Goal: Information Seeking & Learning: Check status

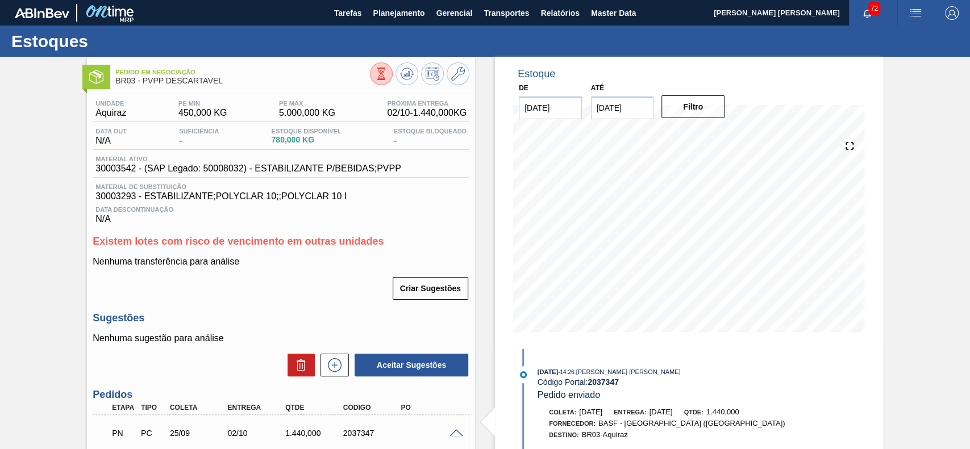
scroll to position [19, 0]
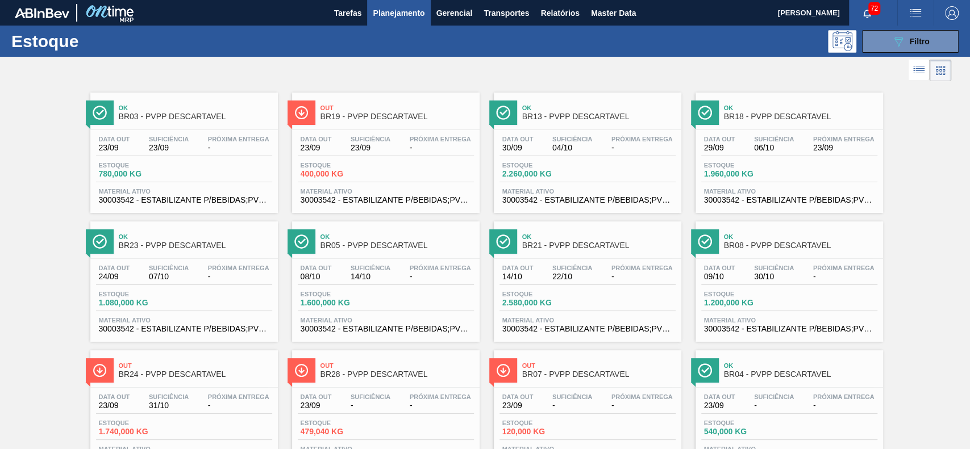
drag, startPoint x: 892, startPoint y: 32, endPoint x: 905, endPoint y: 153, distance: 121.7
click at [892, 34] on button "089F7B8B-B2A5-4AFE-B5C0-19BA573D28AC Filtro" at bounding box center [910, 41] width 97 height 23
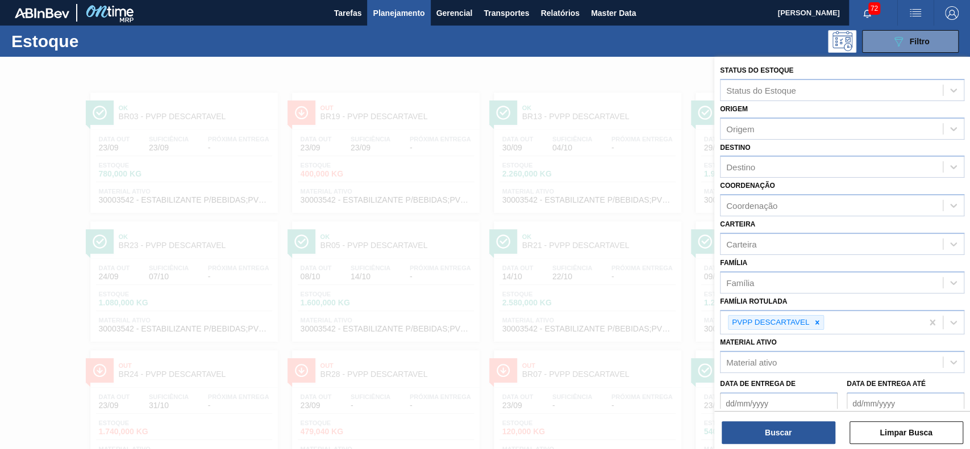
drag, startPoint x: 818, startPoint y: 322, endPoint x: 802, endPoint y: 339, distance: 22.9
click at [818, 322] on icon at bounding box center [817, 323] width 8 height 8
click at [805, 358] on div "Material ativo" at bounding box center [832, 360] width 222 height 16
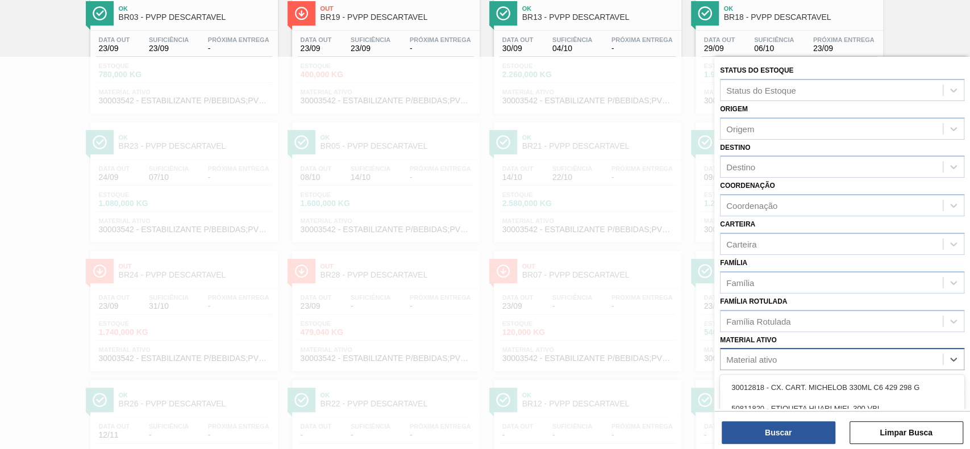
paste ativo "30003422"
type ativo "30003422"
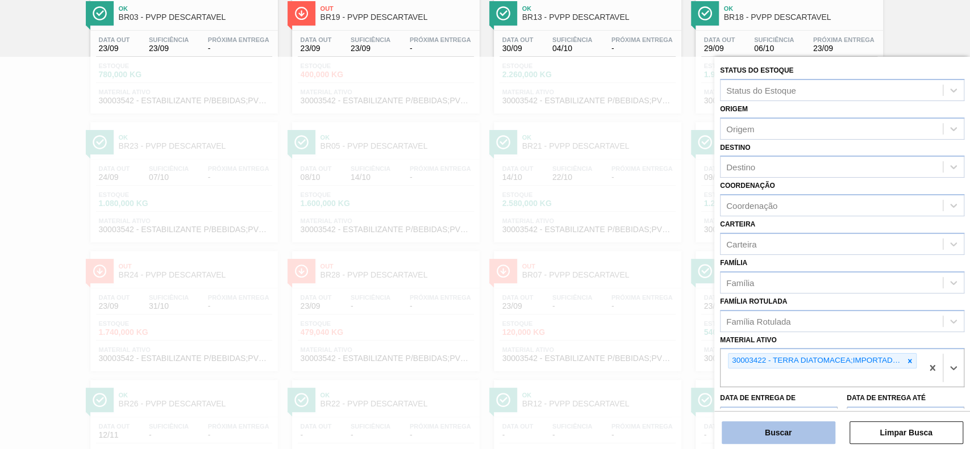
click at [802, 430] on button "Buscar" at bounding box center [779, 433] width 114 height 23
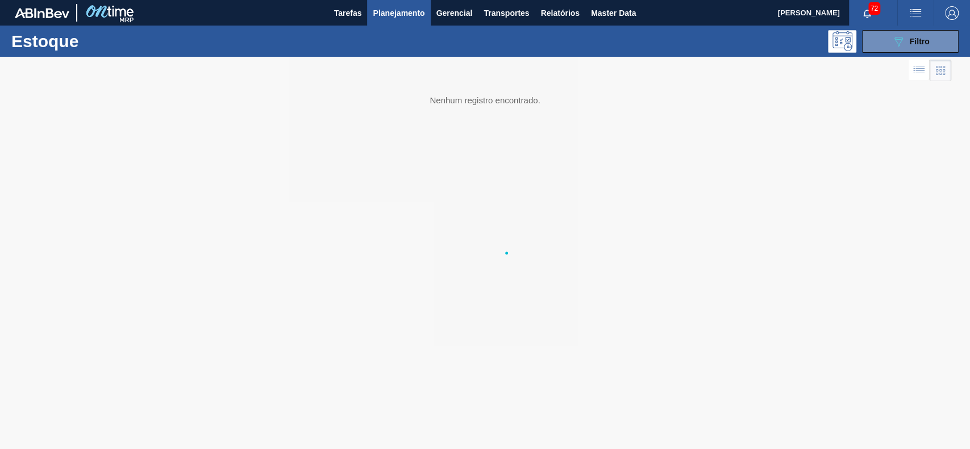
scroll to position [0, 0]
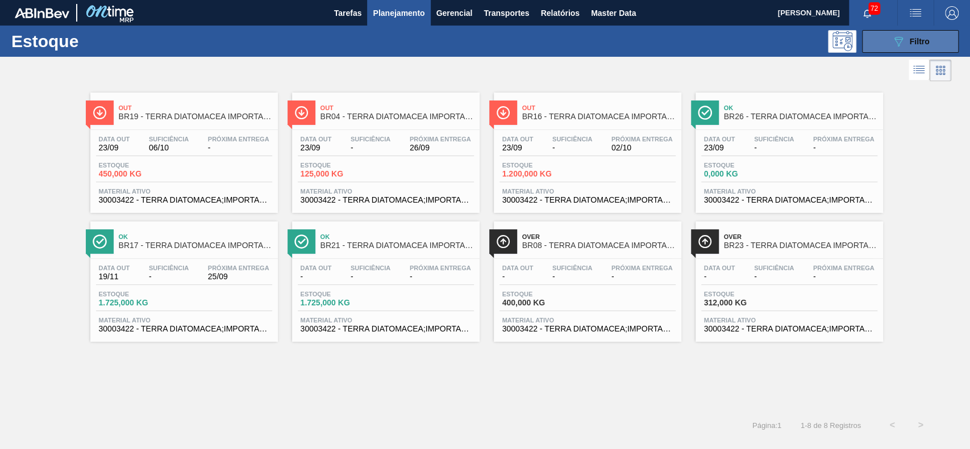
click at [888, 34] on button "089F7B8B-B2A5-4AFE-B5C0-19BA573D28AC Filtro" at bounding box center [910, 41] width 97 height 23
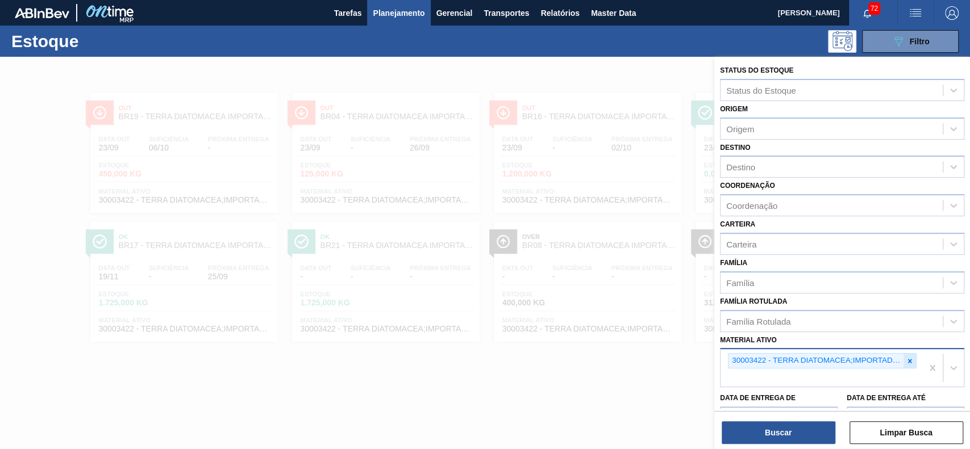
click at [912, 356] on div at bounding box center [909, 361] width 13 height 14
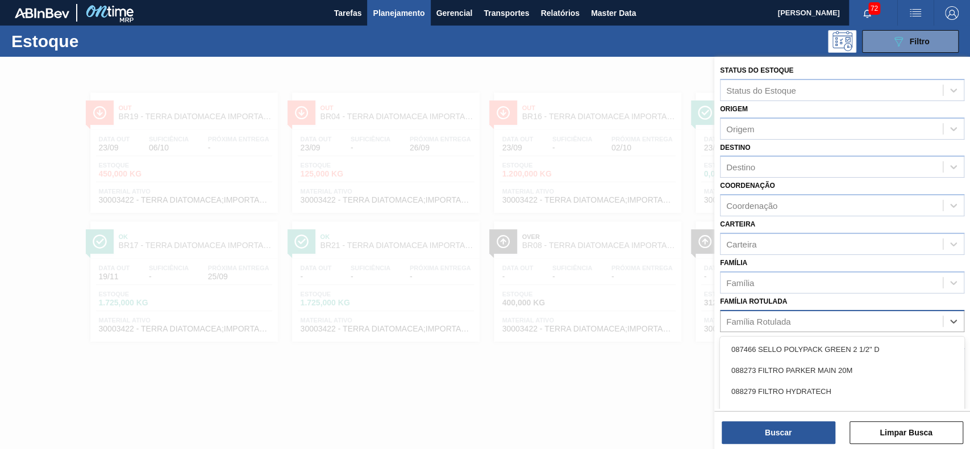
click at [856, 324] on div "Família Rotulada" at bounding box center [832, 321] width 222 height 16
type Rotulada "terra in"
click at [846, 319] on div "Família Rotulada" at bounding box center [832, 321] width 222 height 16
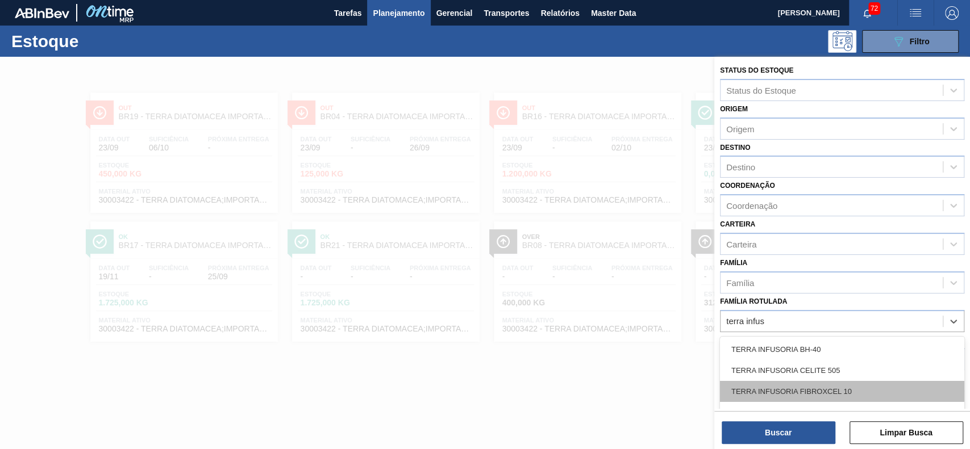
scroll to position [21, 0]
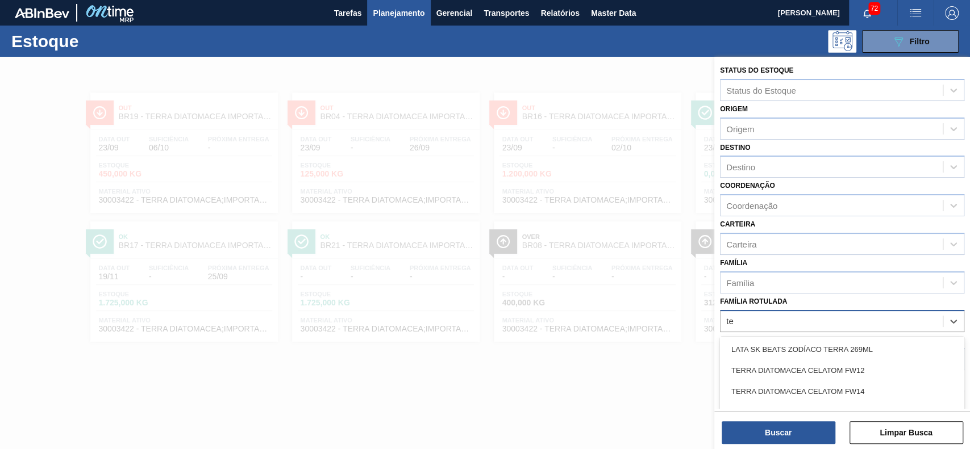
type Rotulada "t"
type Rotulada "hyflo"
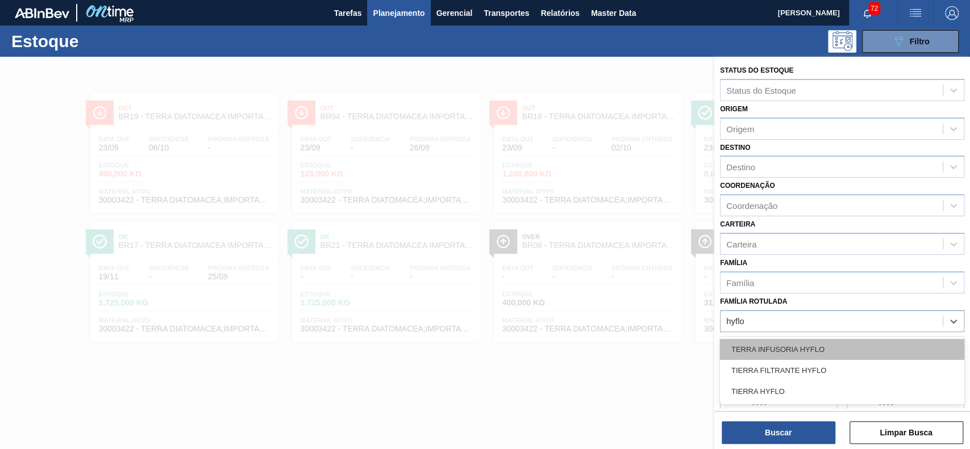
click at [820, 349] on div "TERRA INFUSORIA HYFLO" at bounding box center [842, 349] width 244 height 21
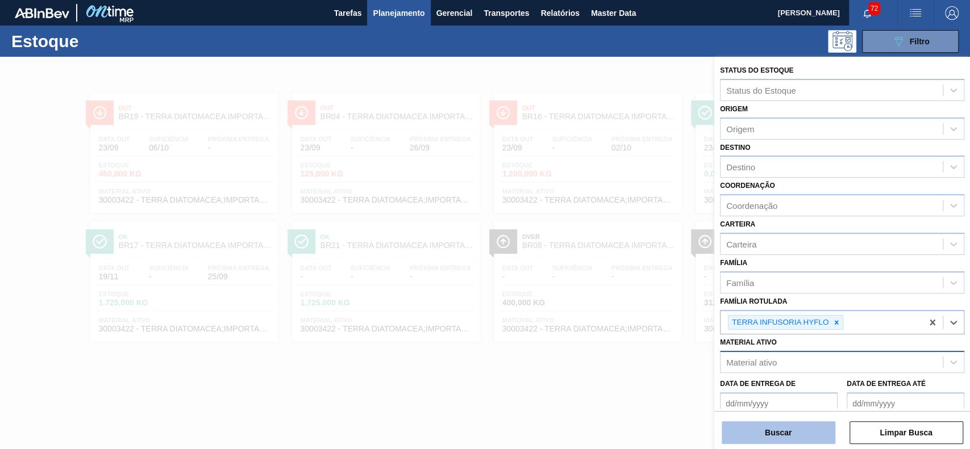
click at [808, 427] on button "Buscar" at bounding box center [779, 433] width 114 height 23
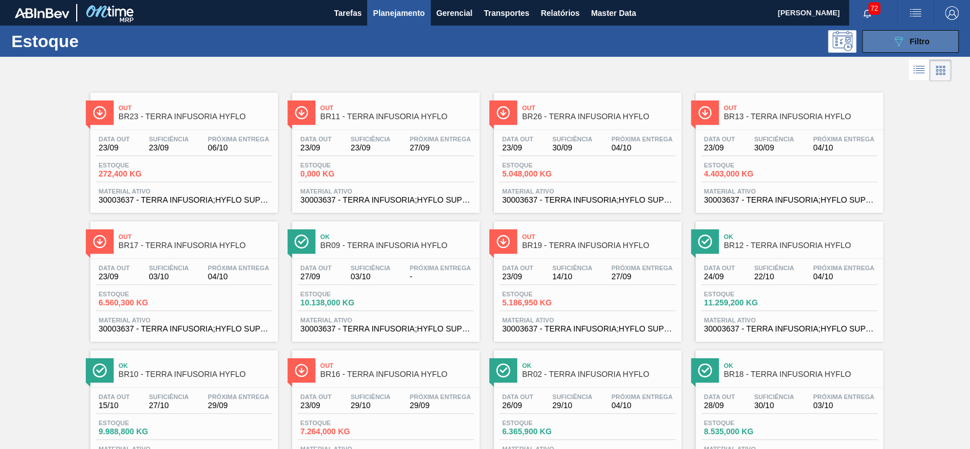
click at [882, 42] on button "089F7B8B-B2A5-4AFE-B5C0-19BA573D28AC Filtro" at bounding box center [910, 41] width 97 height 23
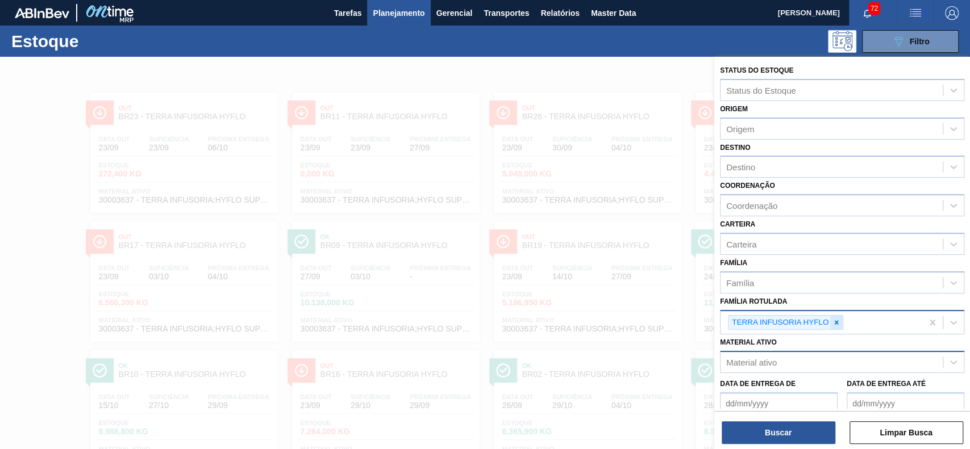
click at [838, 317] on div at bounding box center [836, 323] width 13 height 14
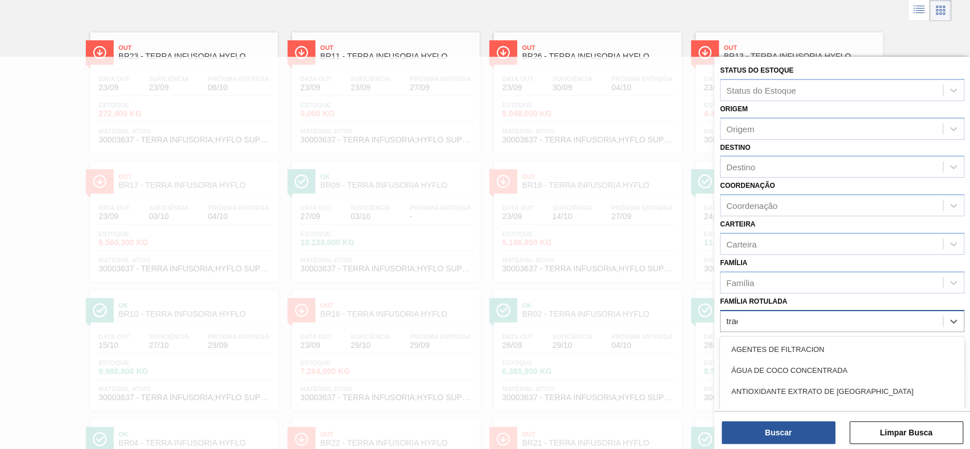
scroll to position [61, 0]
type Rotulada "traditi"
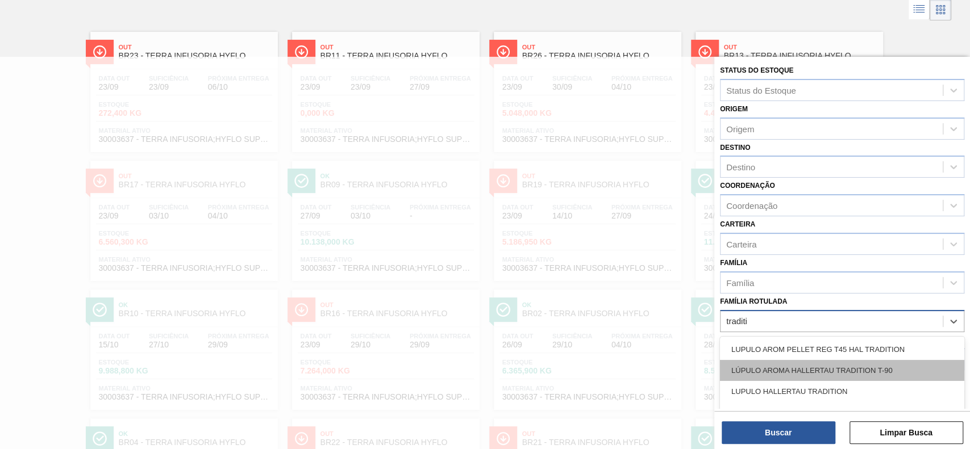
click at [834, 361] on div "LÚPULO AROMA HALLERTAU TRADITION T-90" at bounding box center [842, 370] width 244 height 21
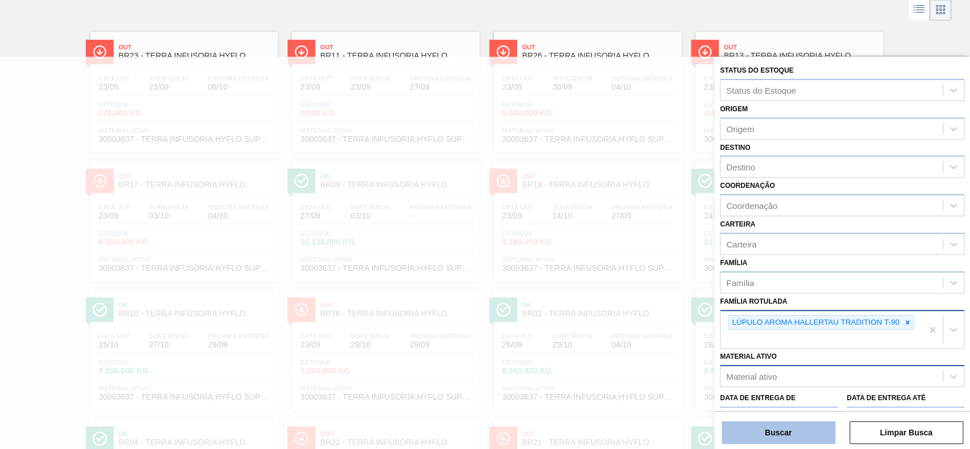
click at [797, 427] on button "Buscar" at bounding box center [779, 433] width 114 height 23
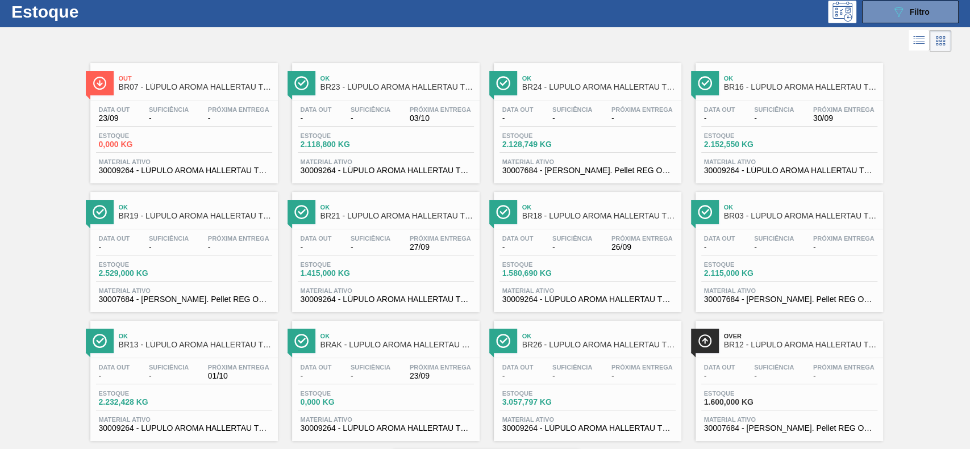
scroll to position [0, 0]
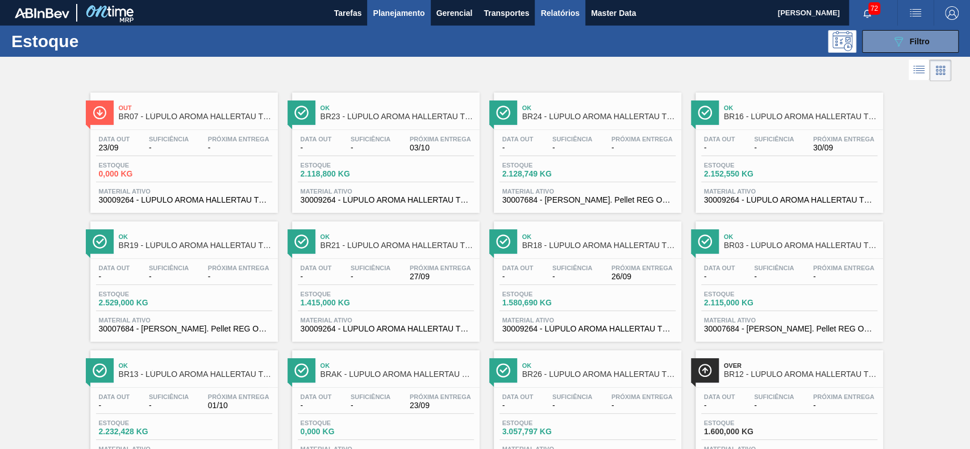
click at [565, 10] on span "Relatórios" at bounding box center [559, 13] width 39 height 14
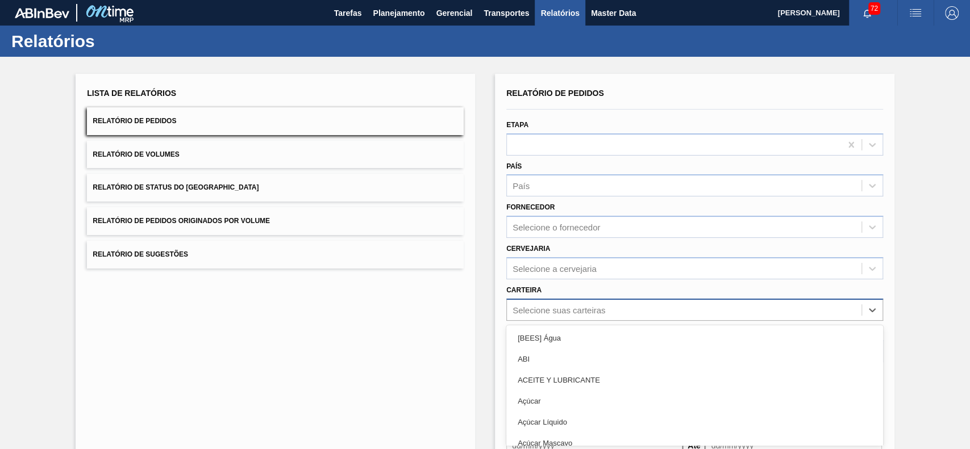
click at [571, 305] on div "option [BEES] Água focused, 1 of 101. 101 results available. Use Up and Down to…" at bounding box center [694, 310] width 377 height 22
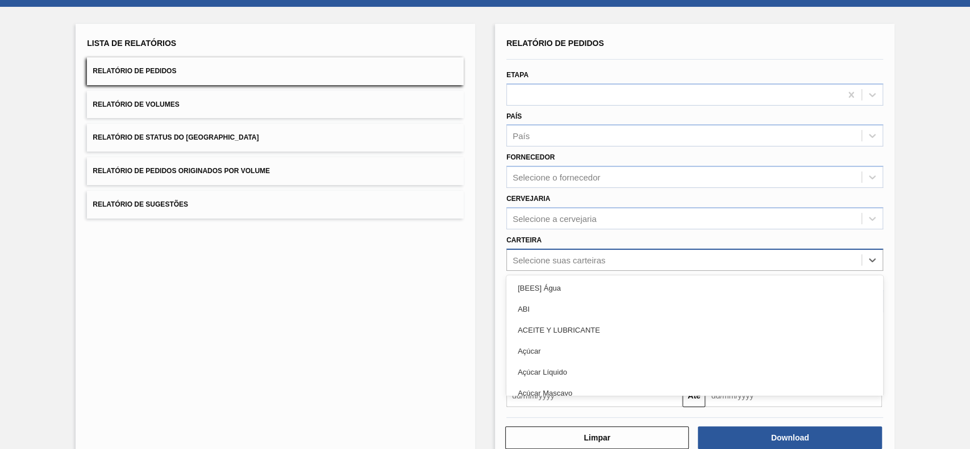
scroll to position [50, 0]
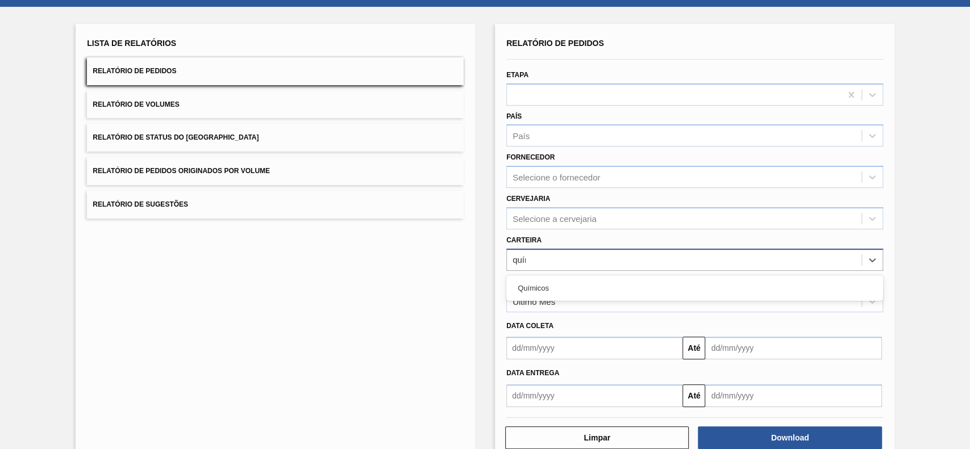
type input "quími"
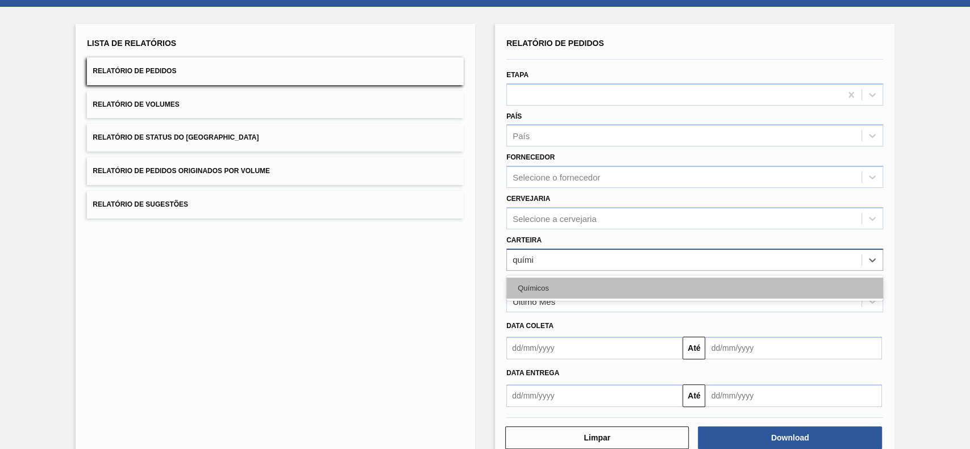
click at [573, 298] on div "Químicos" at bounding box center [694, 288] width 377 height 21
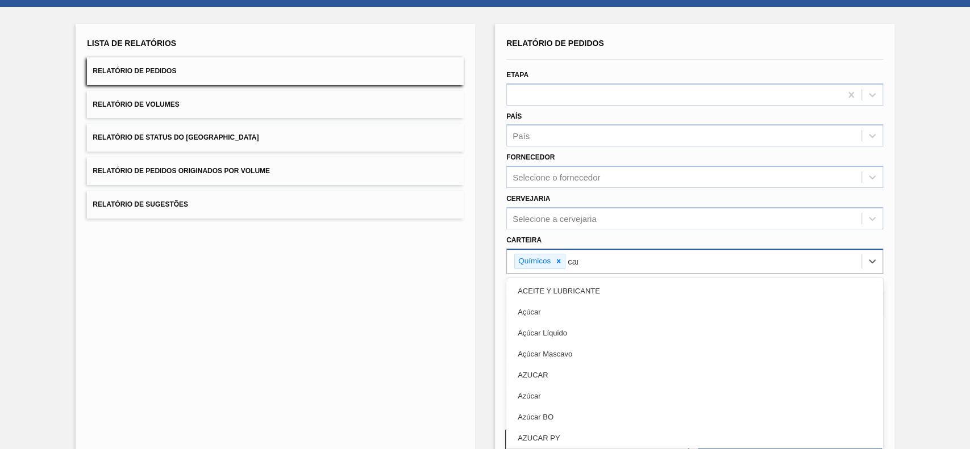
type input "carv"
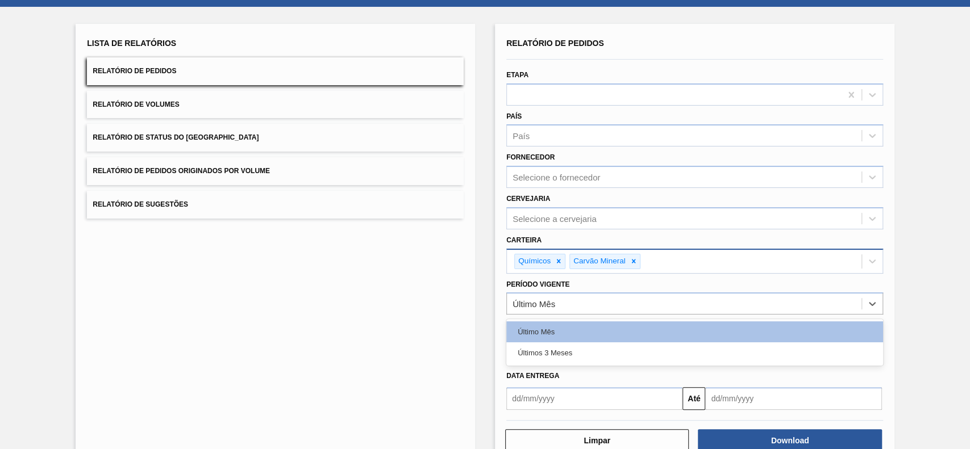
click at [573, 298] on div "Último Mês" at bounding box center [684, 304] width 355 height 16
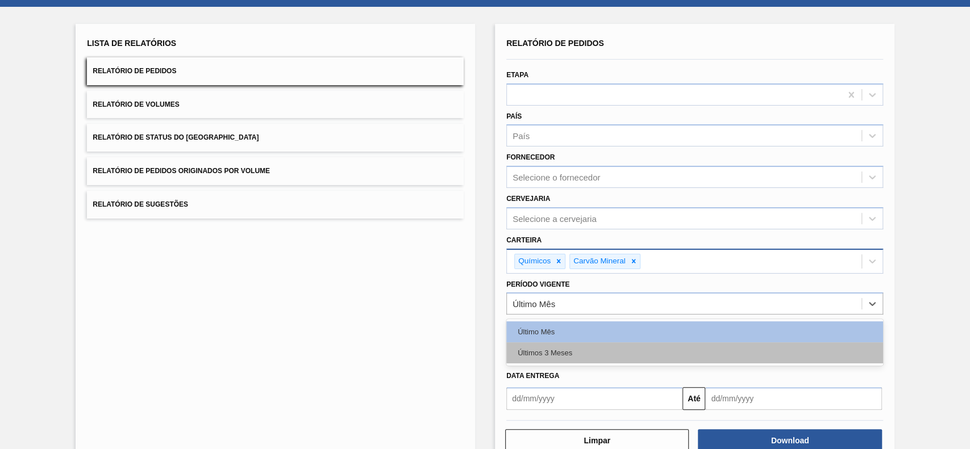
click at [573, 348] on div "Últimos 3 Meses" at bounding box center [694, 353] width 377 height 21
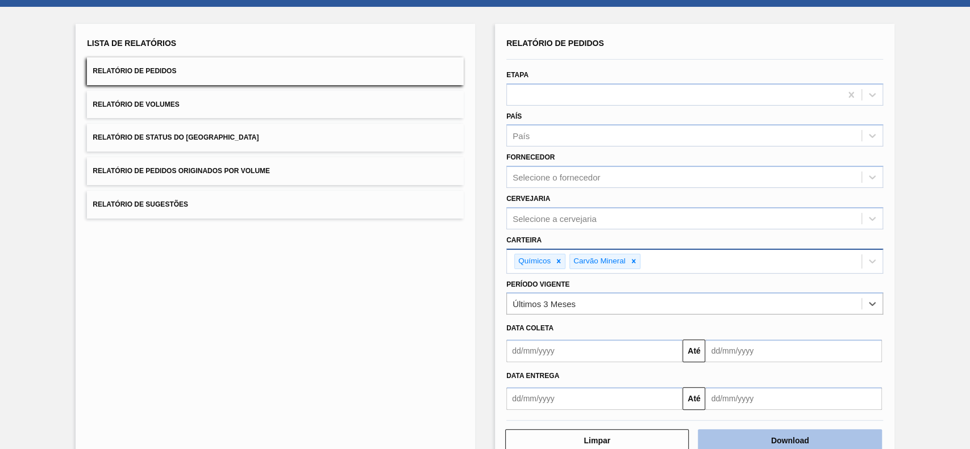
click at [789, 440] on button "Download" at bounding box center [790, 441] width 184 height 23
click at [249, 131] on button "Relatório de Status do Estoque" at bounding box center [275, 138] width 377 height 28
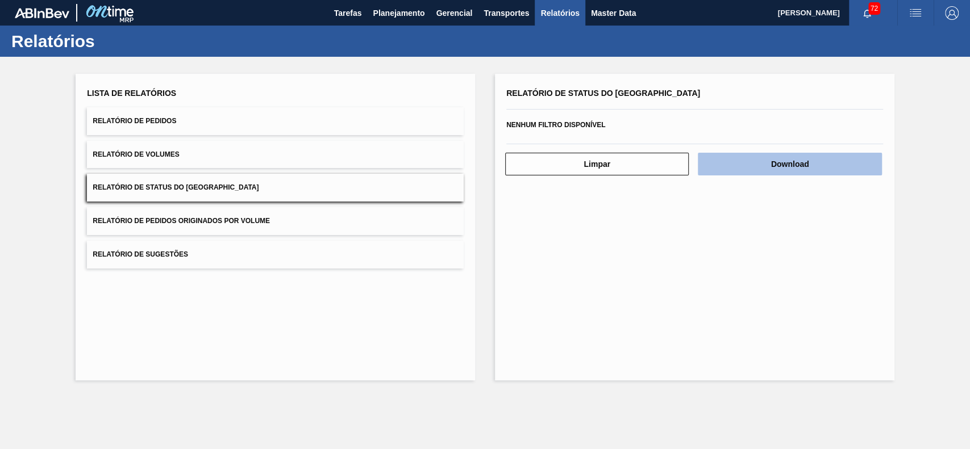
click at [744, 160] on button "Download" at bounding box center [790, 164] width 184 height 23
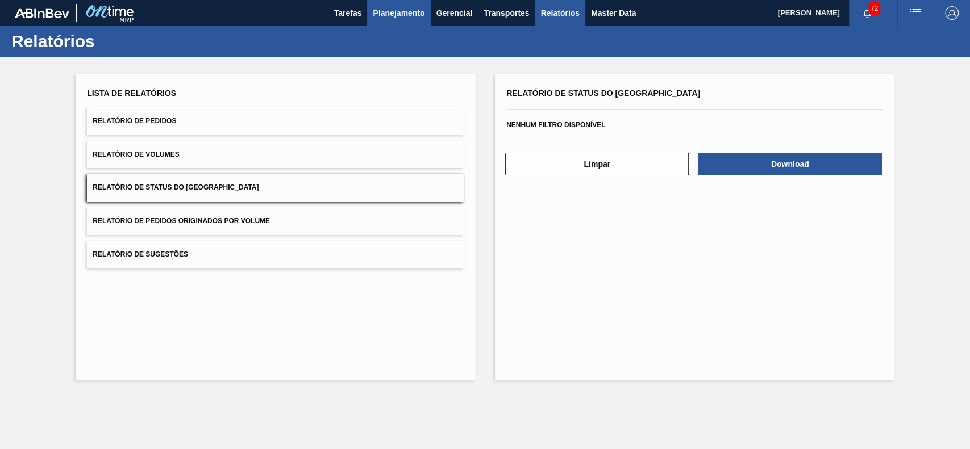
click at [410, 21] on button "Planejamento" at bounding box center [398, 13] width 63 height 26
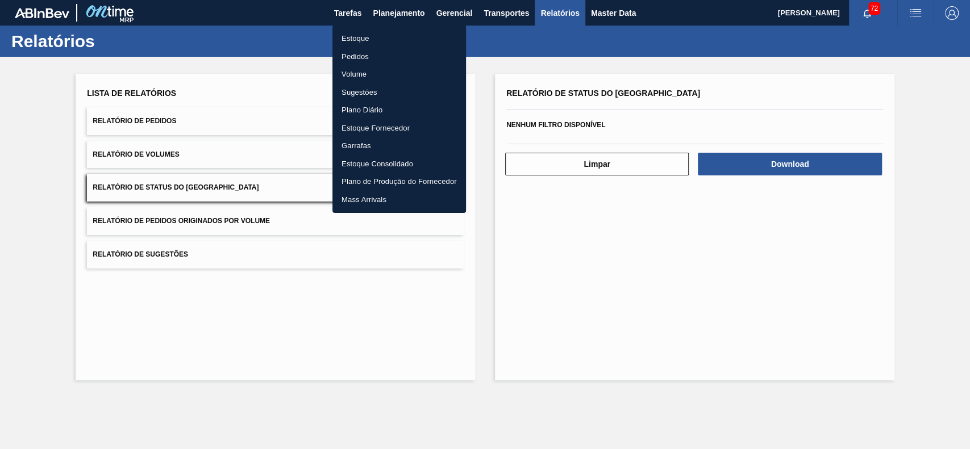
click at [395, 42] on li "Estoque" at bounding box center [399, 39] width 134 height 18
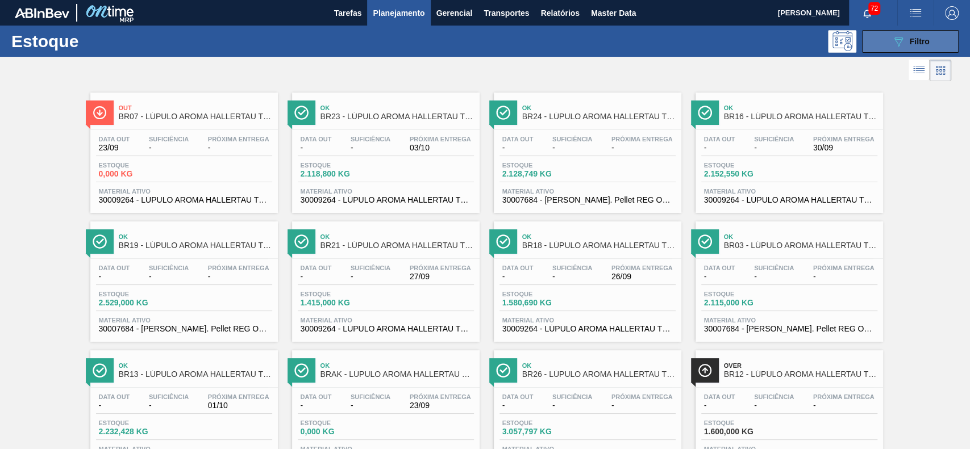
click at [888, 43] on button "089F7B8B-B2A5-4AFE-B5C0-19BA573D28AC Filtro" at bounding box center [910, 41] width 97 height 23
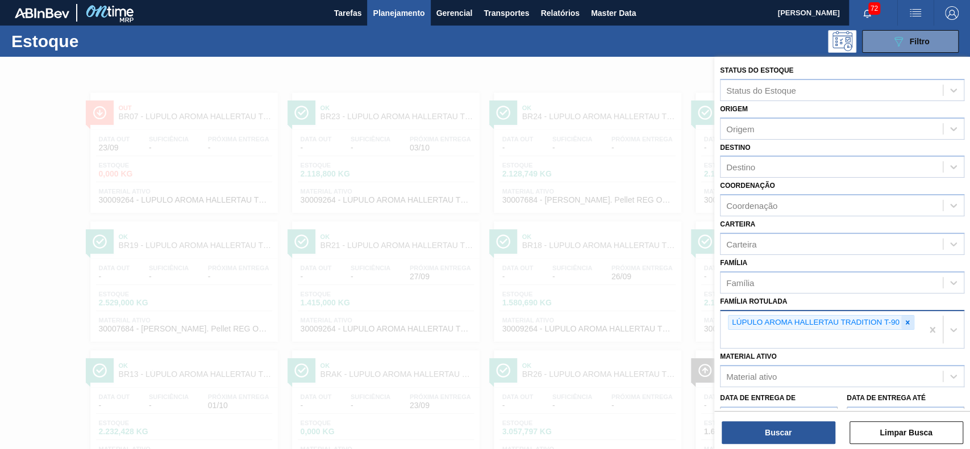
drag, startPoint x: 910, startPoint y: 323, endPoint x: 832, endPoint y: 303, distance: 80.3
click at [909, 323] on icon at bounding box center [907, 323] width 8 height 8
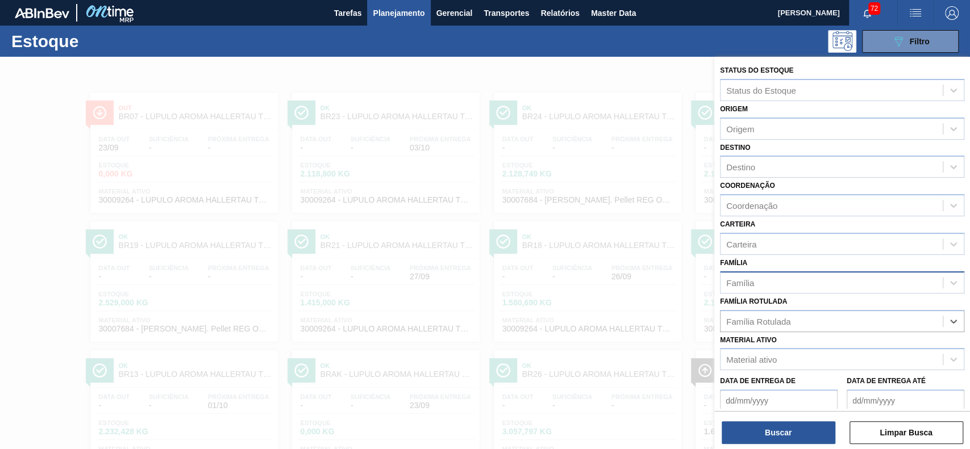
click at [793, 284] on div "Família" at bounding box center [832, 282] width 222 height 16
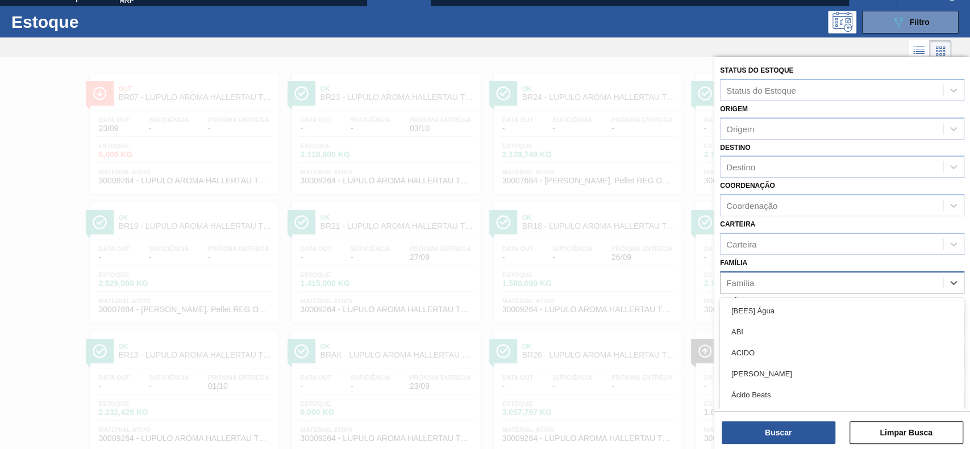
scroll to position [23, 0]
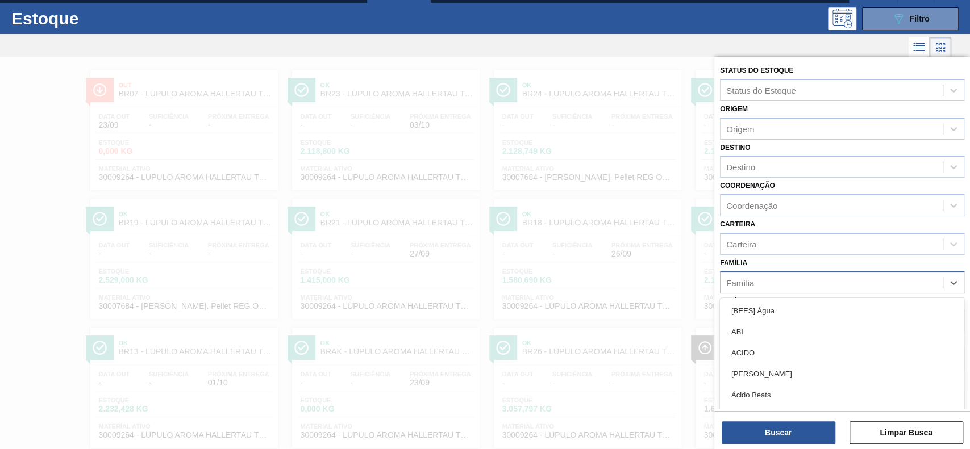
type input "f"
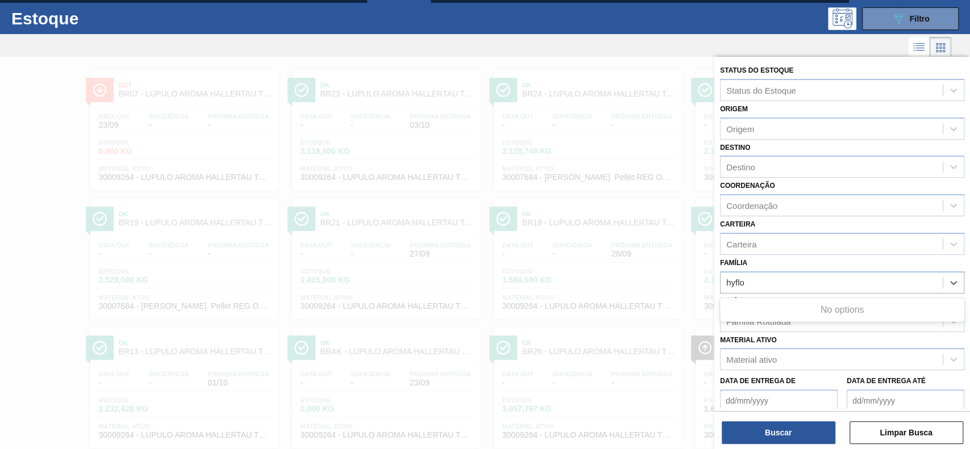
type input "hyflo"
click at [815, 267] on div "Família Família" at bounding box center [842, 274] width 244 height 39
click at [777, 308] on div "Família Rotulada Família Rotulada" at bounding box center [842, 313] width 244 height 39
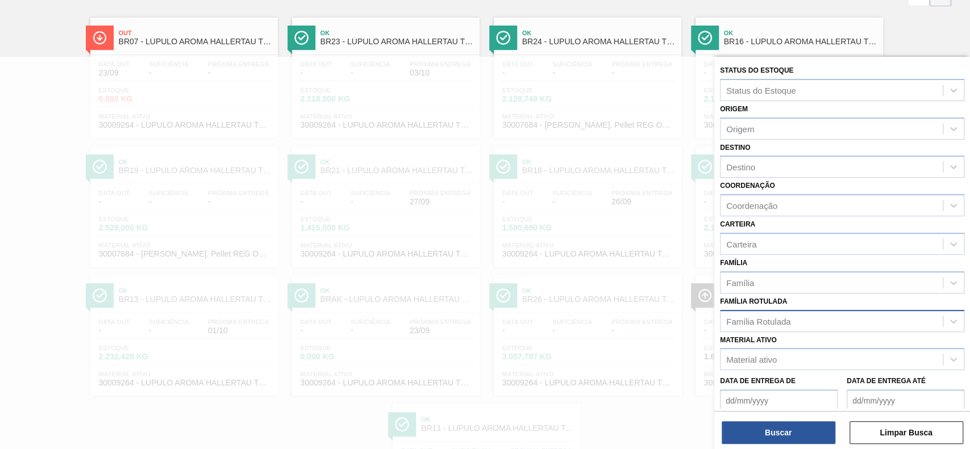
click at [776, 314] on div "Família Rotulada" at bounding box center [832, 321] width 222 height 16
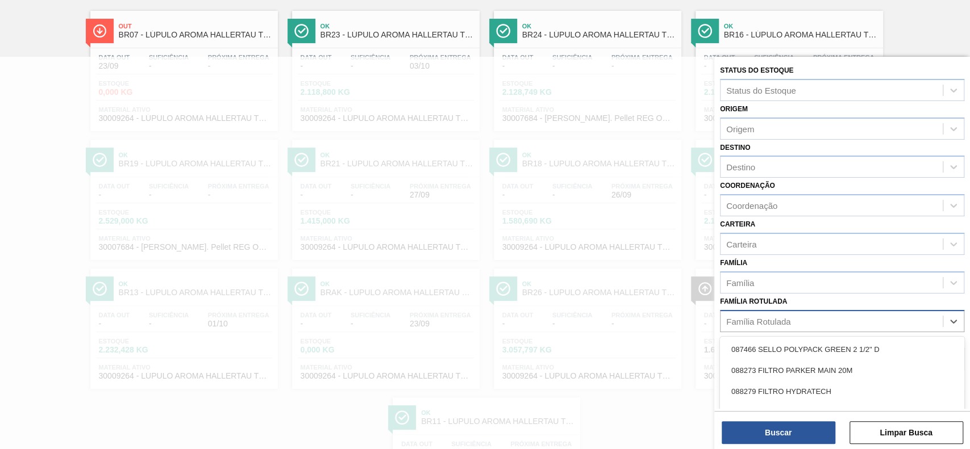
scroll to position [84, 0]
type Rotulada "hyflo"
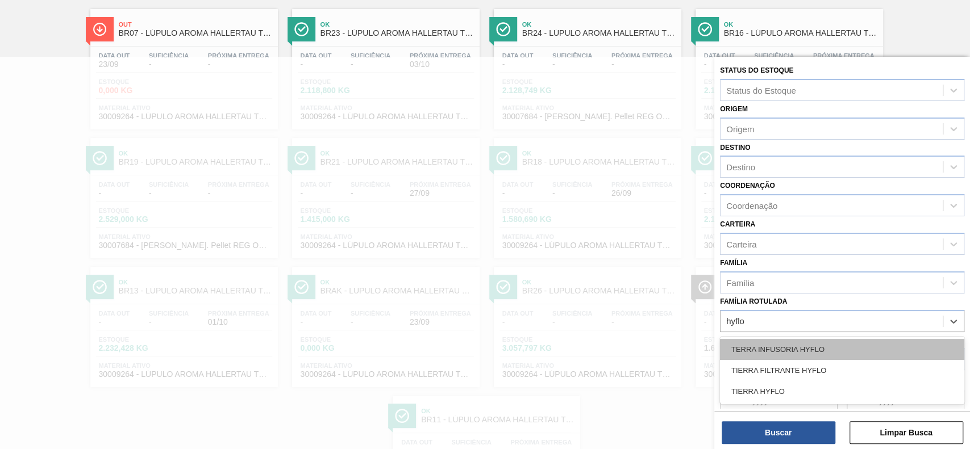
click at [767, 342] on div "TERRA INFUSORIA HYFLO" at bounding box center [842, 349] width 244 height 21
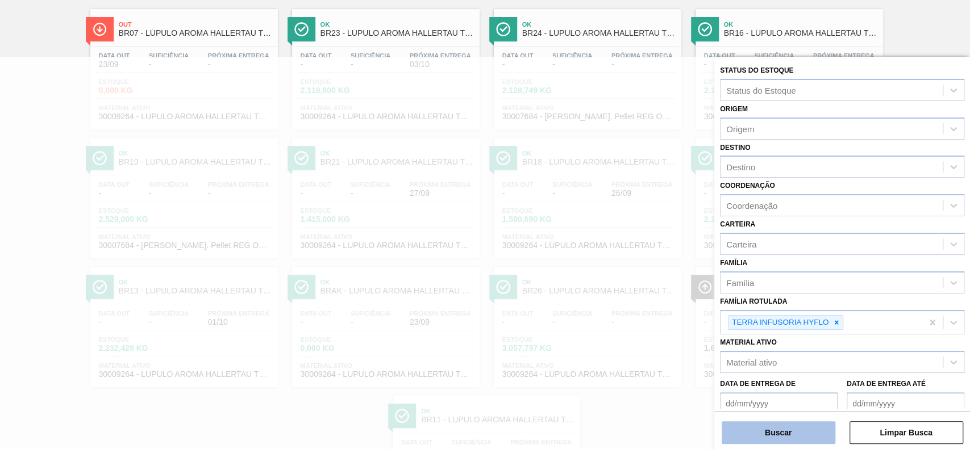
click at [773, 438] on button "Buscar" at bounding box center [779, 433] width 114 height 23
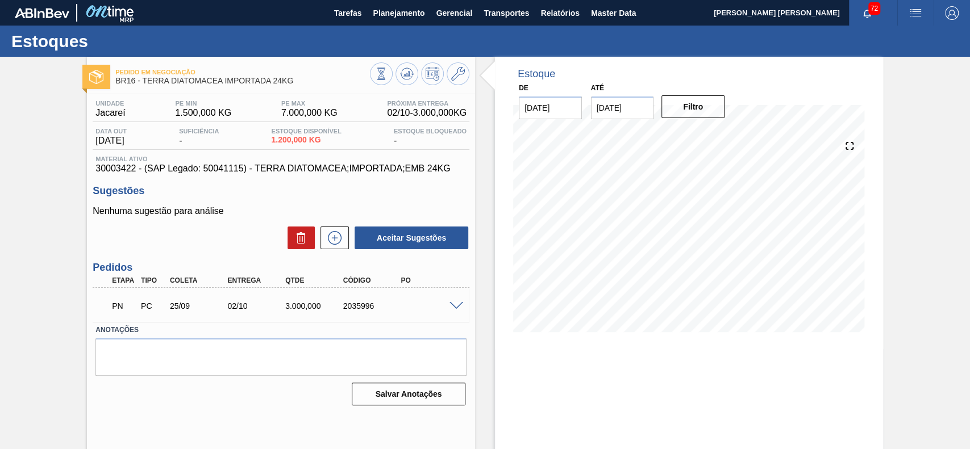
click at [455, 306] on span at bounding box center [456, 306] width 14 height 9
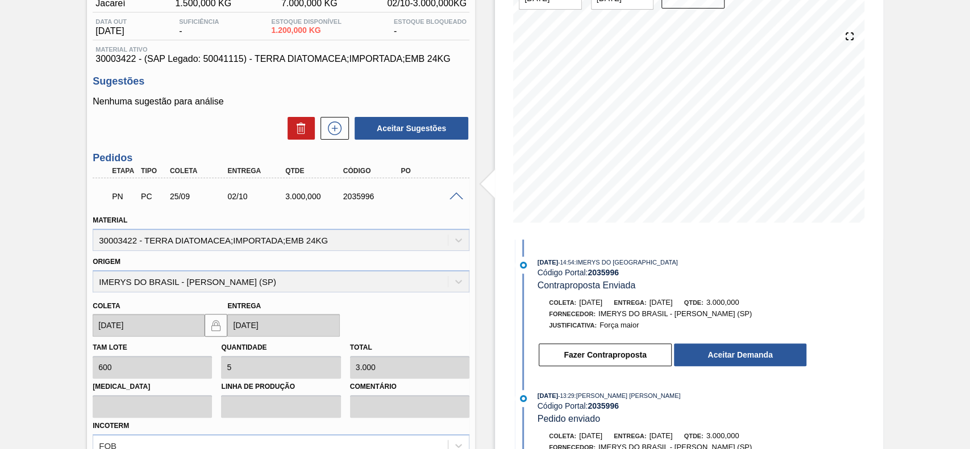
scroll to position [151, 0]
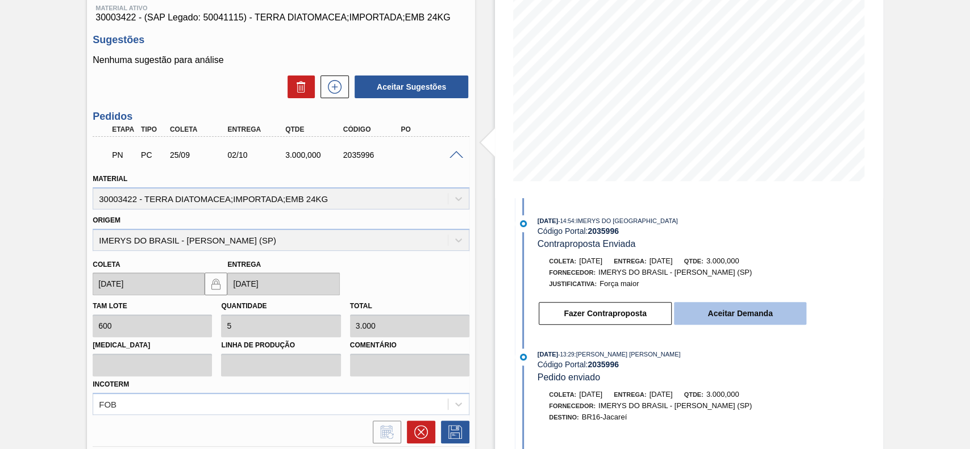
click at [715, 309] on button "Aceitar Demanda" at bounding box center [740, 313] width 132 height 23
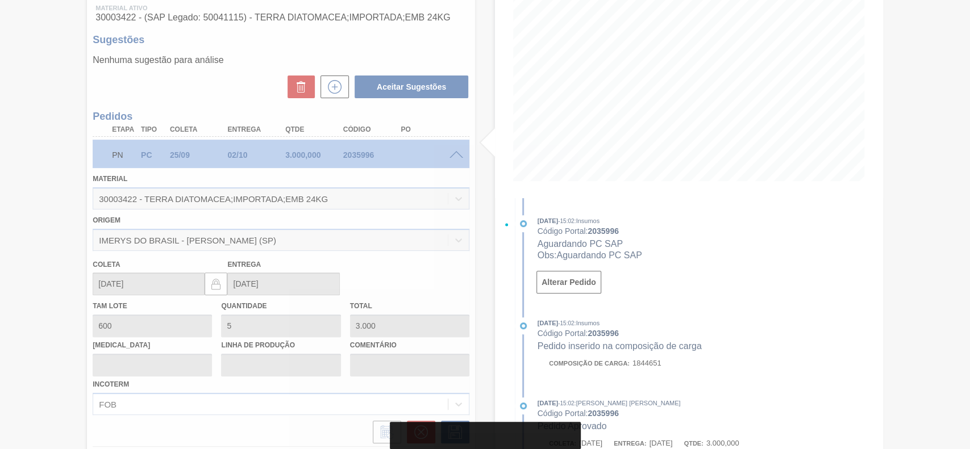
type input "01/10/2025"
type input "03/10/2025"
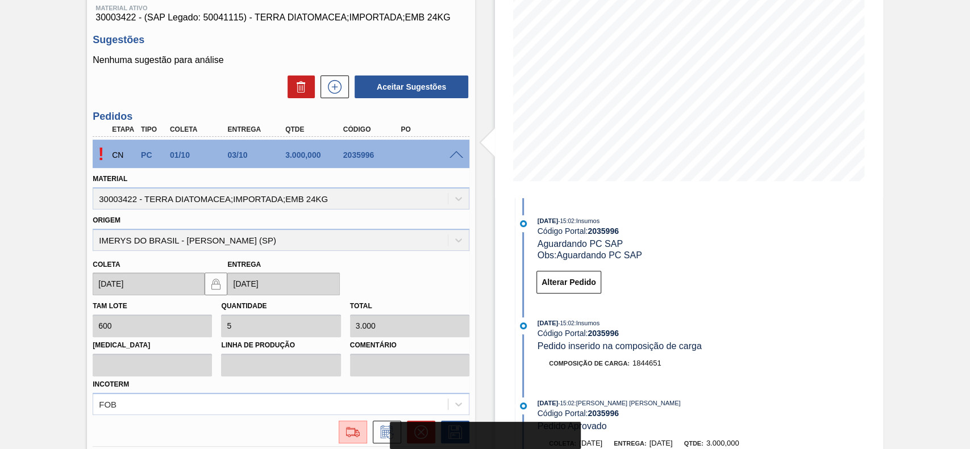
scroll to position [39, 0]
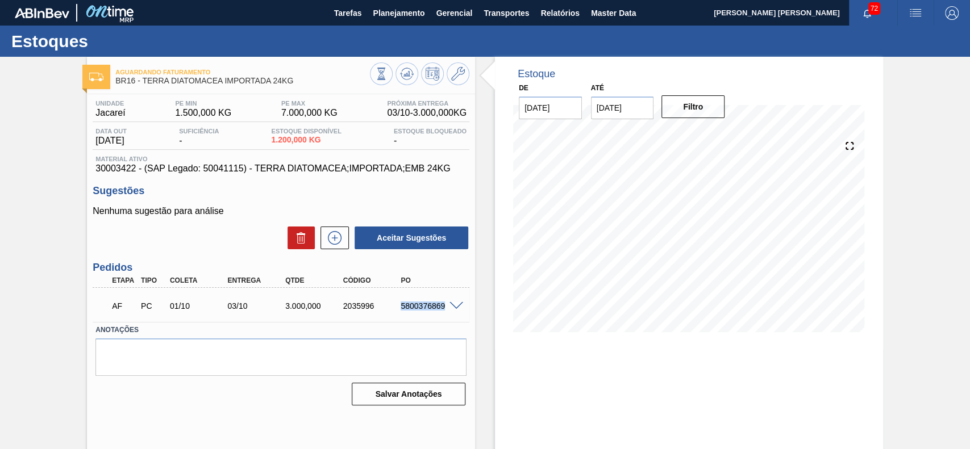
drag, startPoint x: 397, startPoint y: 305, endPoint x: 443, endPoint y: 316, distance: 47.3
click at [443, 316] on div "AF PC 01/10 03/10 3.000,000 2035996 5800376869" at bounding box center [278, 305] width 347 height 23
copy div "5800376869"
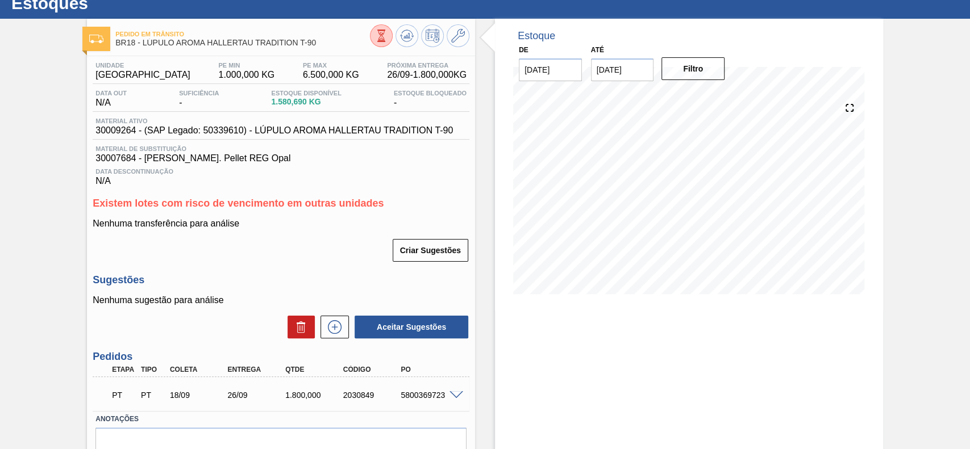
scroll to position [19, 0]
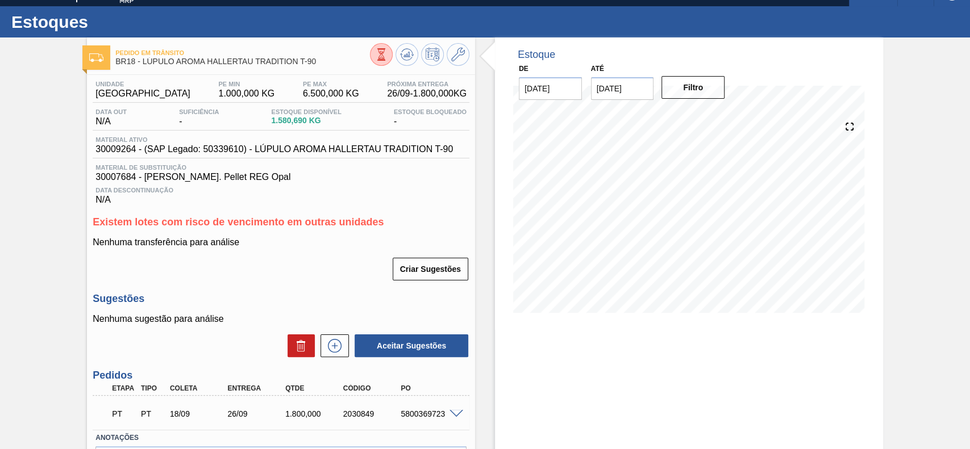
click at [382, 53] on icon at bounding box center [381, 54] width 13 height 13
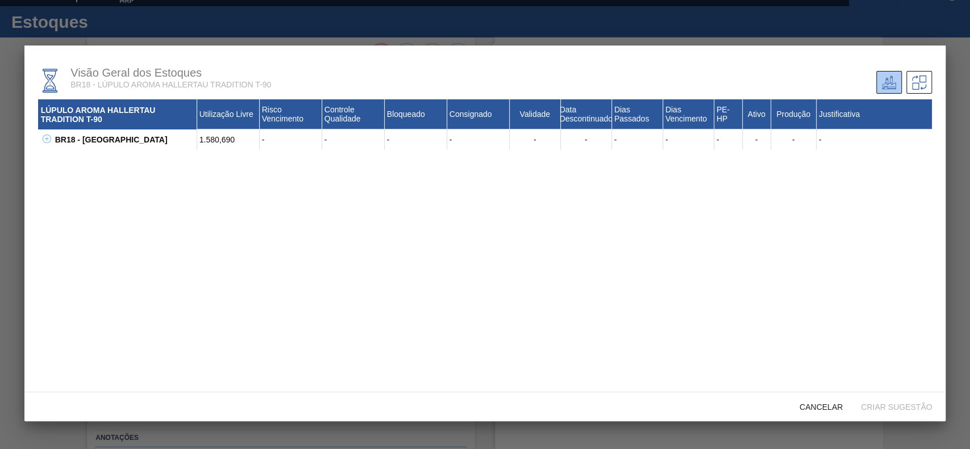
click at [51, 140] on icon at bounding box center [47, 139] width 9 height 9
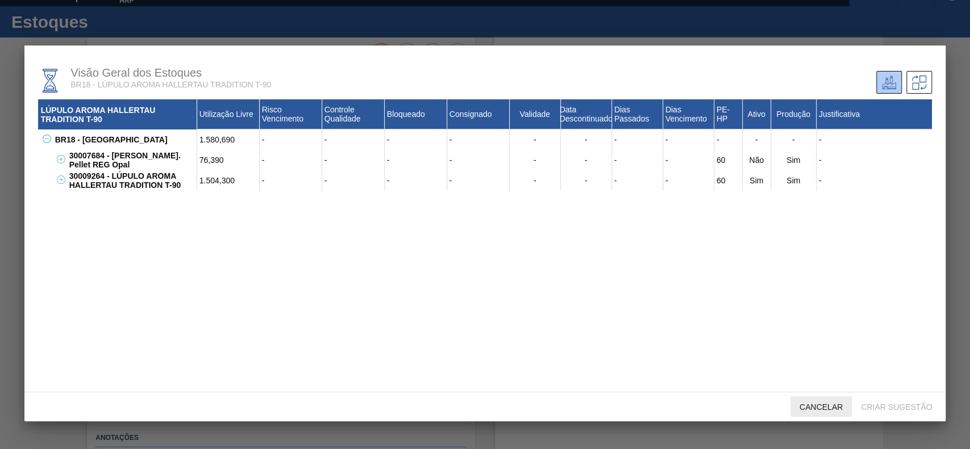
click at [815, 398] on div "Cancelar" at bounding box center [820, 407] width 61 height 21
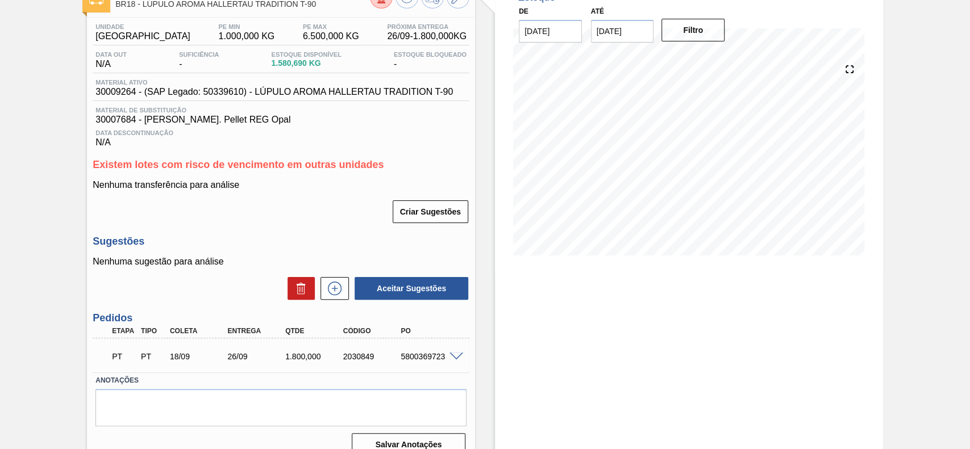
scroll to position [95, 0]
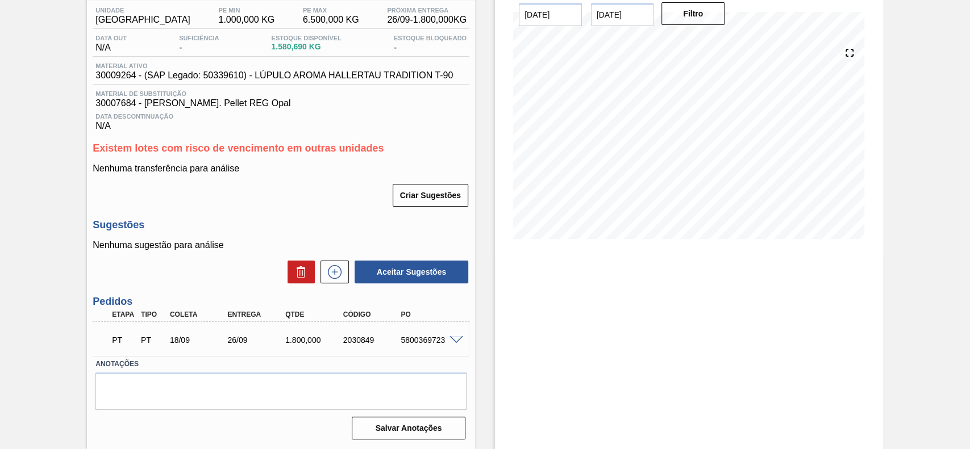
click at [452, 339] on span at bounding box center [456, 340] width 14 height 9
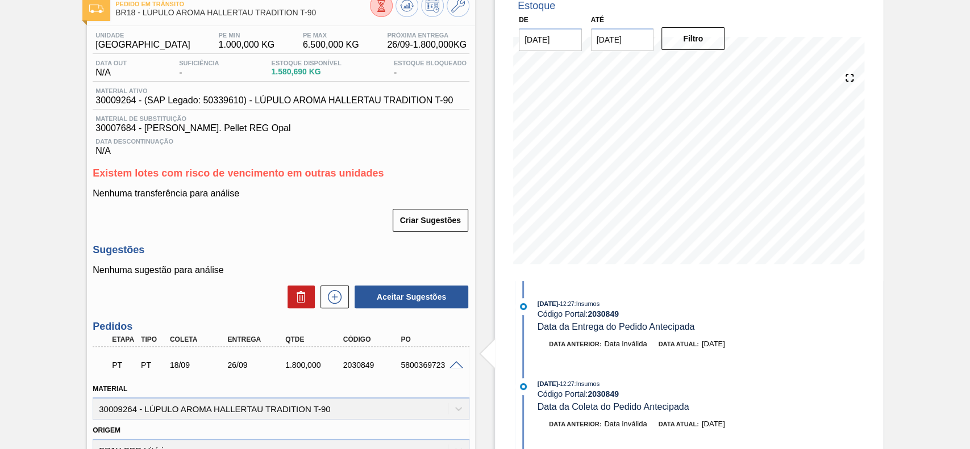
scroll to position [0, 0]
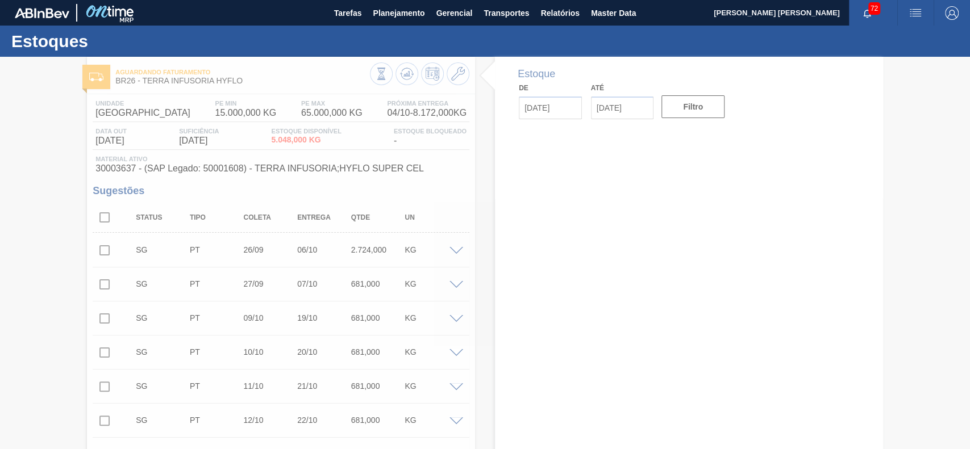
type input "[DATE]"
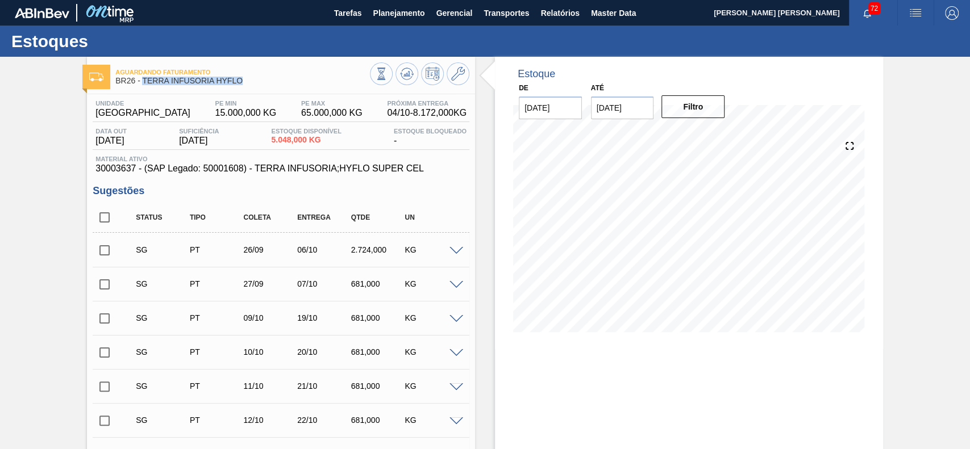
drag, startPoint x: 247, startPoint y: 82, endPoint x: 143, endPoint y: 85, distance: 104.0
click at [143, 85] on span "BR26 - TERRA INFUSORIA HYFLO" at bounding box center [242, 81] width 255 height 9
copy span "TERRA INFUSORIA HYFLO"
